Goal: Download file/media

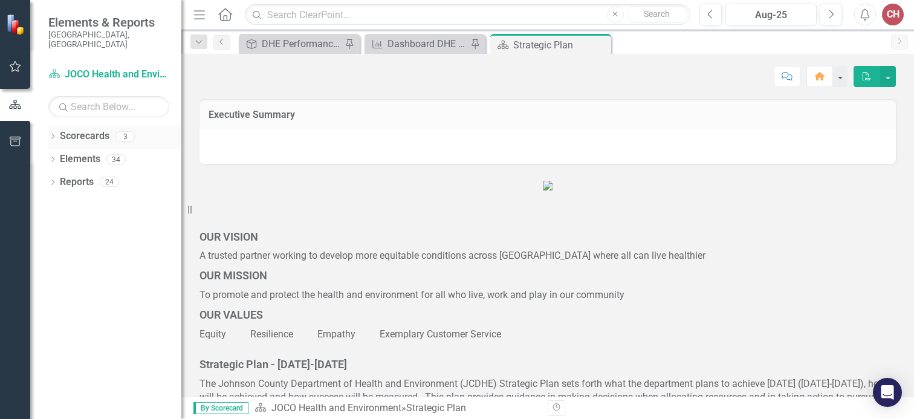
click at [52, 134] on icon "Dropdown" at bounding box center [52, 137] width 8 height 7
click at [61, 154] on div "Dropdown" at bounding box center [58, 159] width 9 height 10
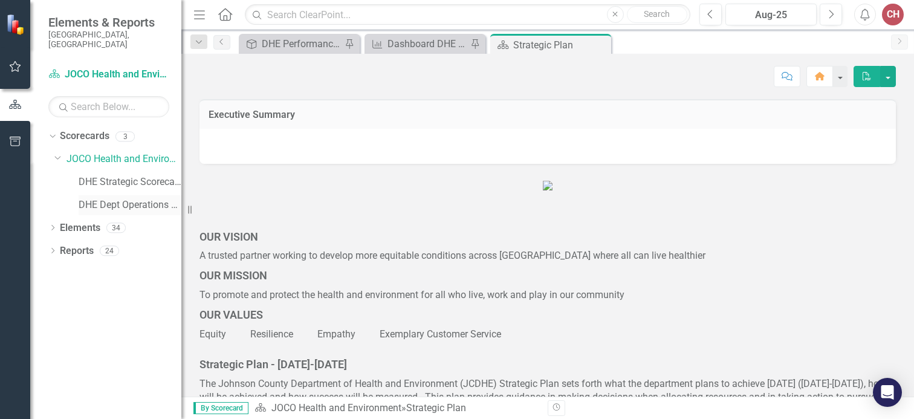
click at [147, 200] on link "DHE Dept Operations PM Scorecard" at bounding box center [130, 205] width 103 height 14
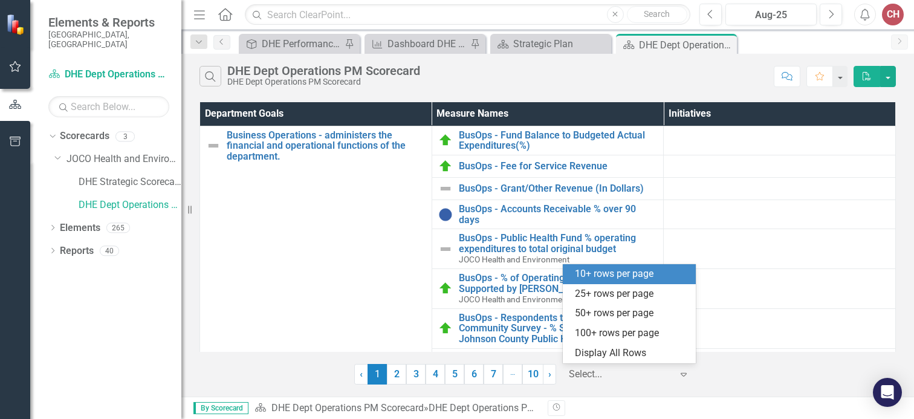
click at [629, 371] on div at bounding box center [620, 374] width 103 height 16
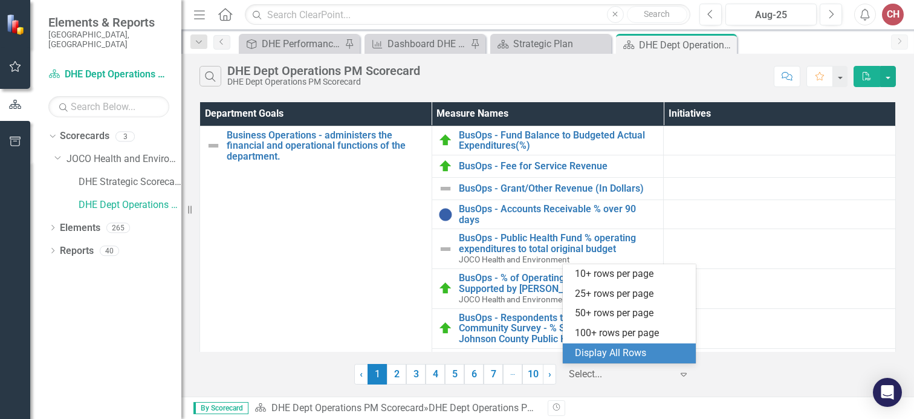
click at [605, 358] on div "Display All Rows" at bounding box center [632, 353] width 114 height 14
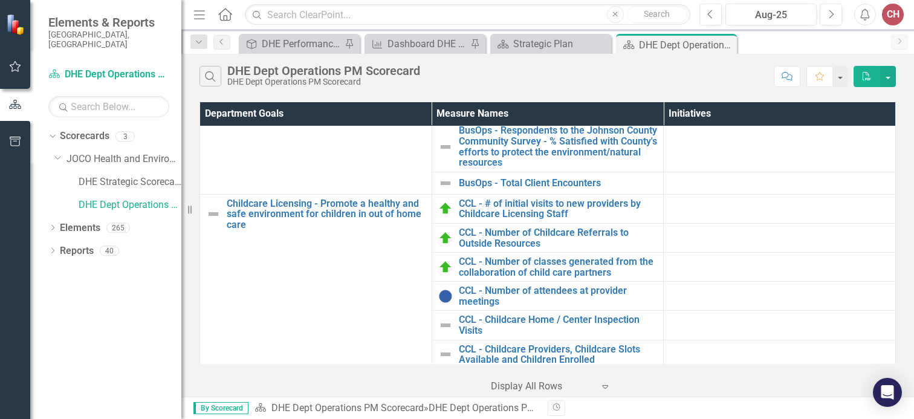
scroll to position [288, 0]
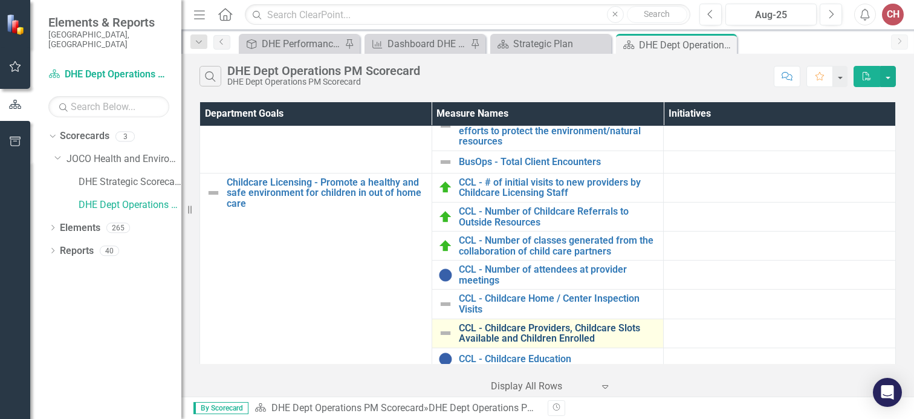
click at [489, 325] on link "CCL - Childcare Providers, Childcare Slots Available and Children Enrolled" at bounding box center [558, 333] width 199 height 21
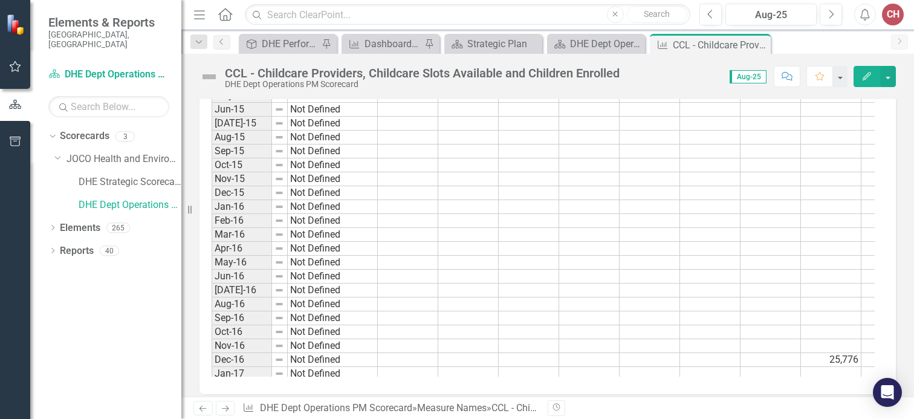
scroll to position [979, 0]
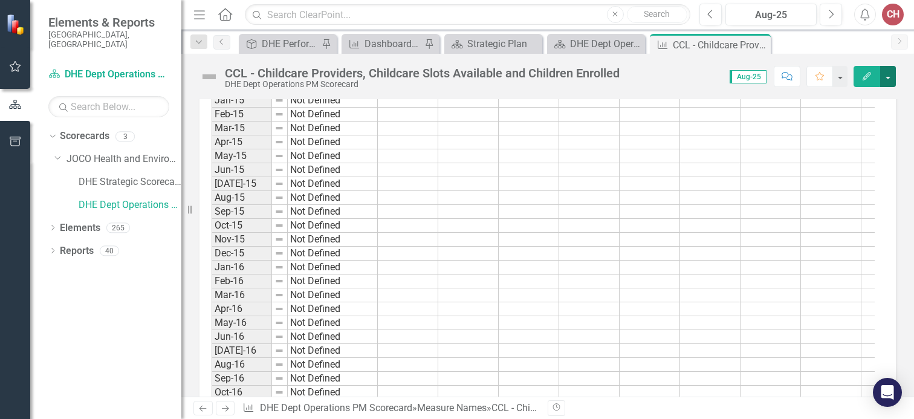
click at [893, 80] on button "button" at bounding box center [888, 76] width 16 height 21
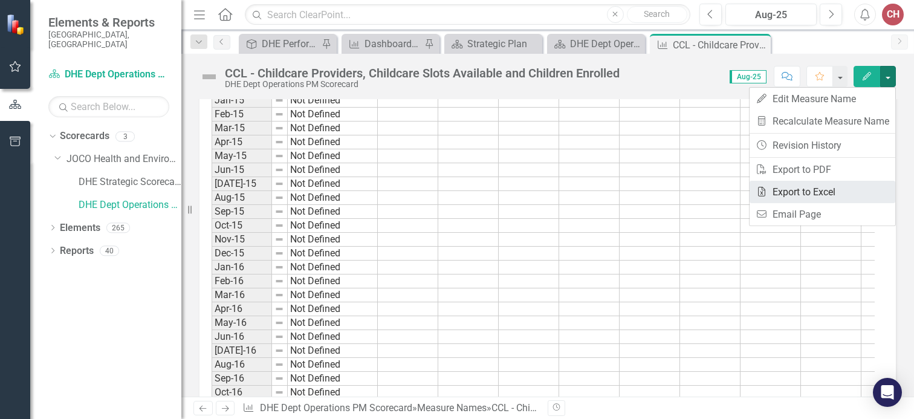
click at [803, 194] on link "Excel Export to Excel" at bounding box center [823, 192] width 146 height 22
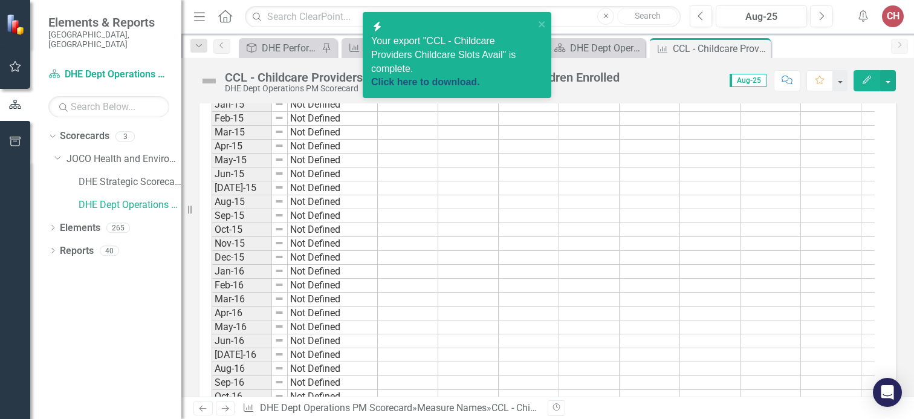
click at [461, 77] on link "Click here to download." at bounding box center [425, 82] width 109 height 10
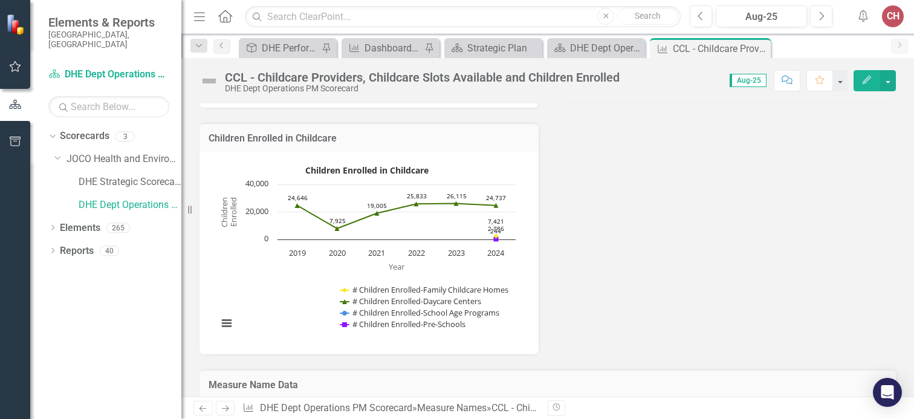
scroll to position [605, 0]
